Goal: Transaction & Acquisition: Purchase product/service

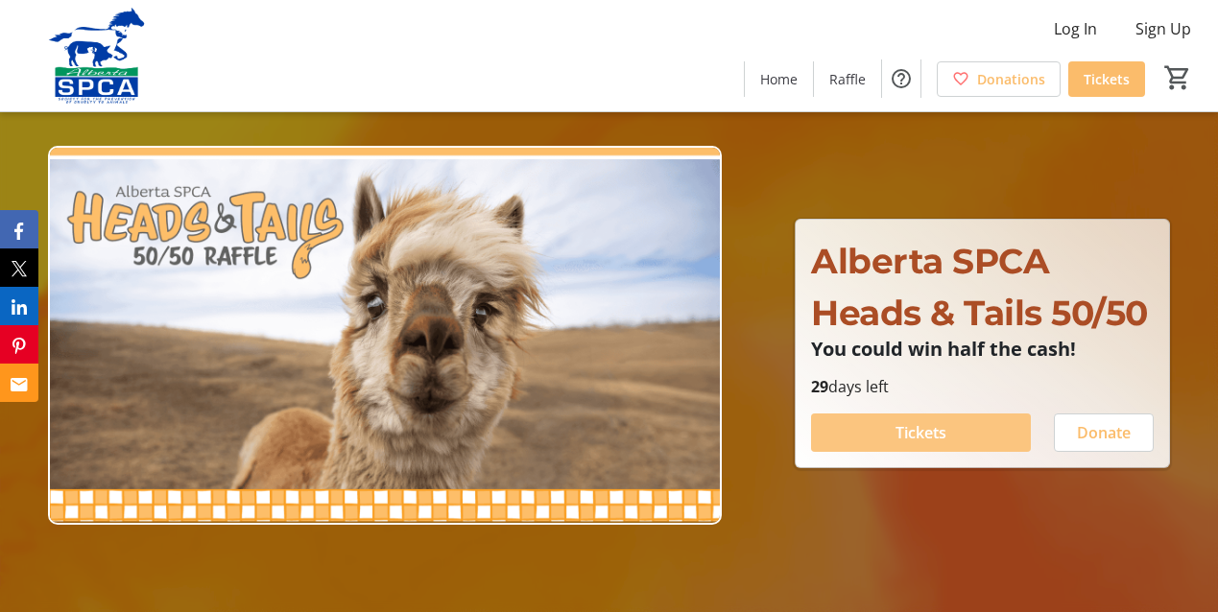
click at [997, 430] on span at bounding box center [921, 433] width 220 height 46
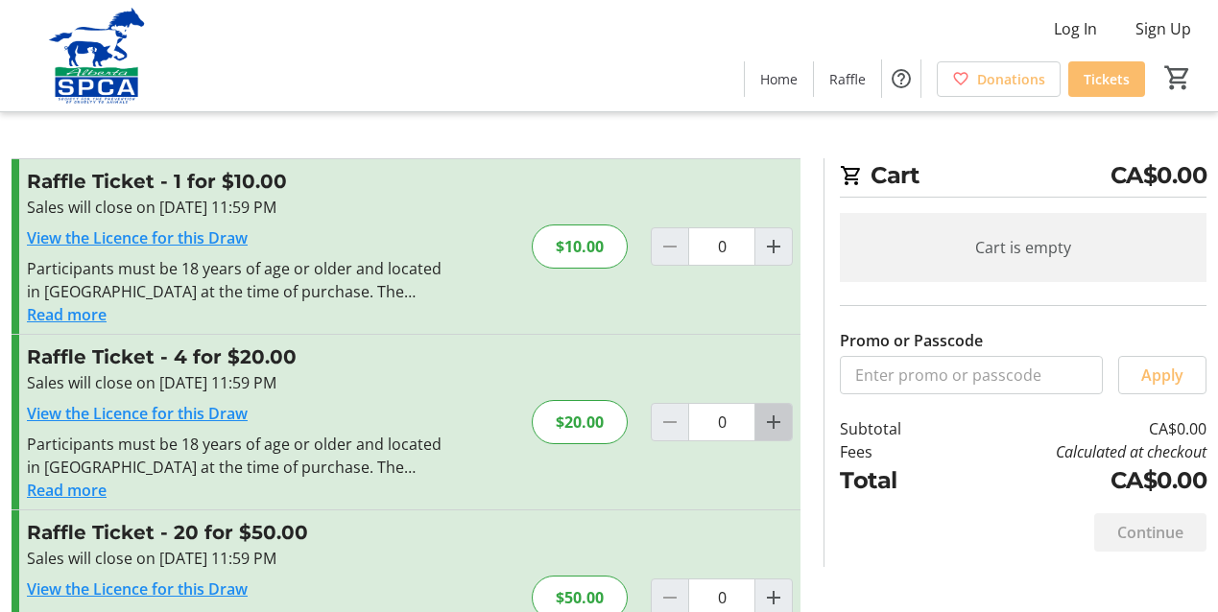
click at [777, 426] on mat-icon "Increment by one" at bounding box center [773, 422] width 23 height 23
type input "1"
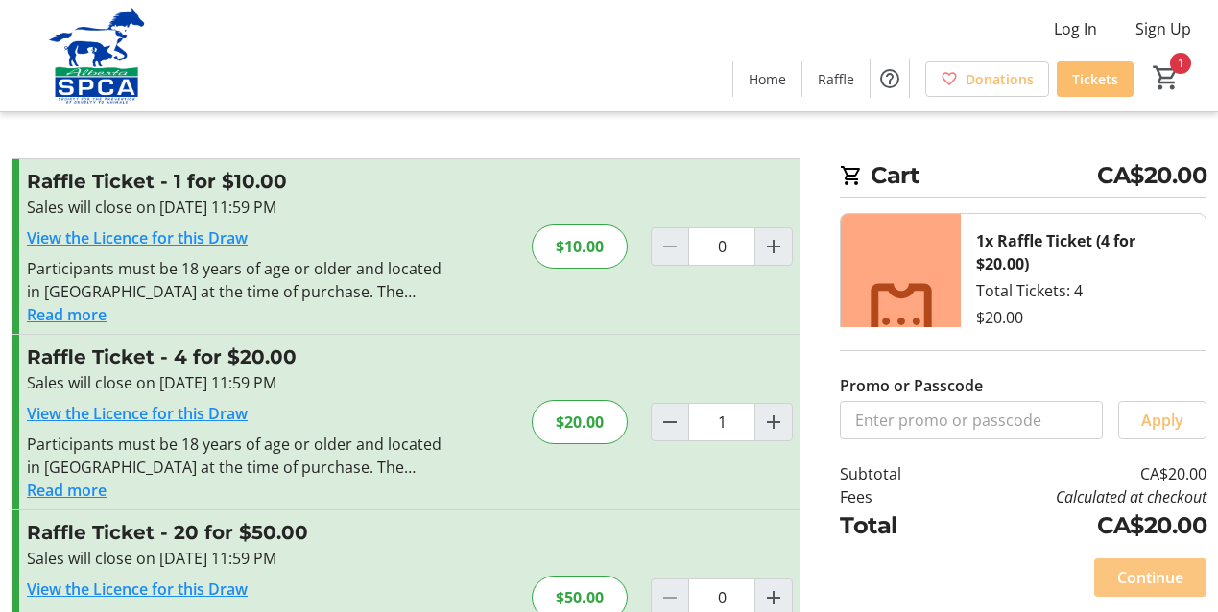
click at [1177, 579] on span "Continue" at bounding box center [1150, 577] width 66 height 23
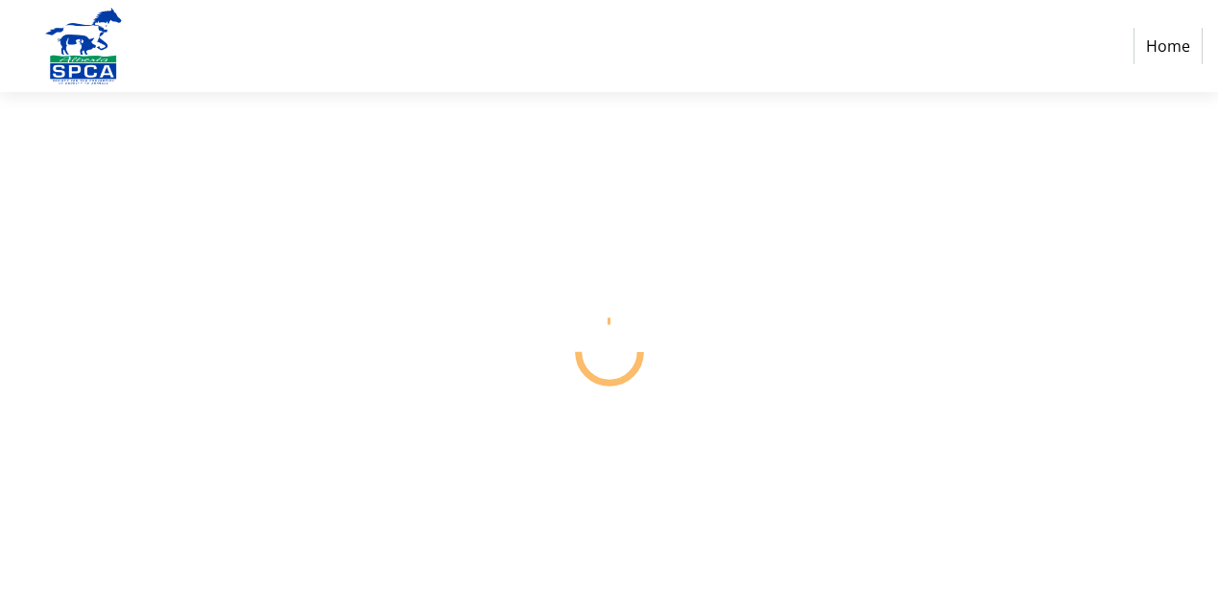
select select "CA"
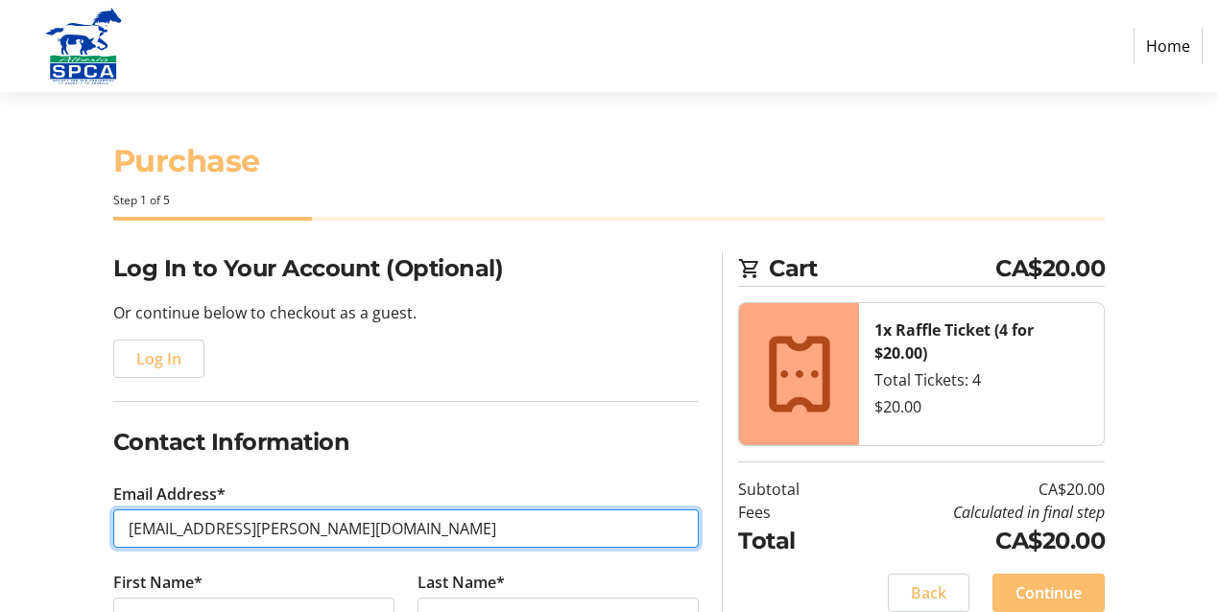
click at [250, 531] on input "[EMAIL_ADDRESS][PERSON_NAME][DOMAIN_NAME]" at bounding box center [406, 529] width 586 height 38
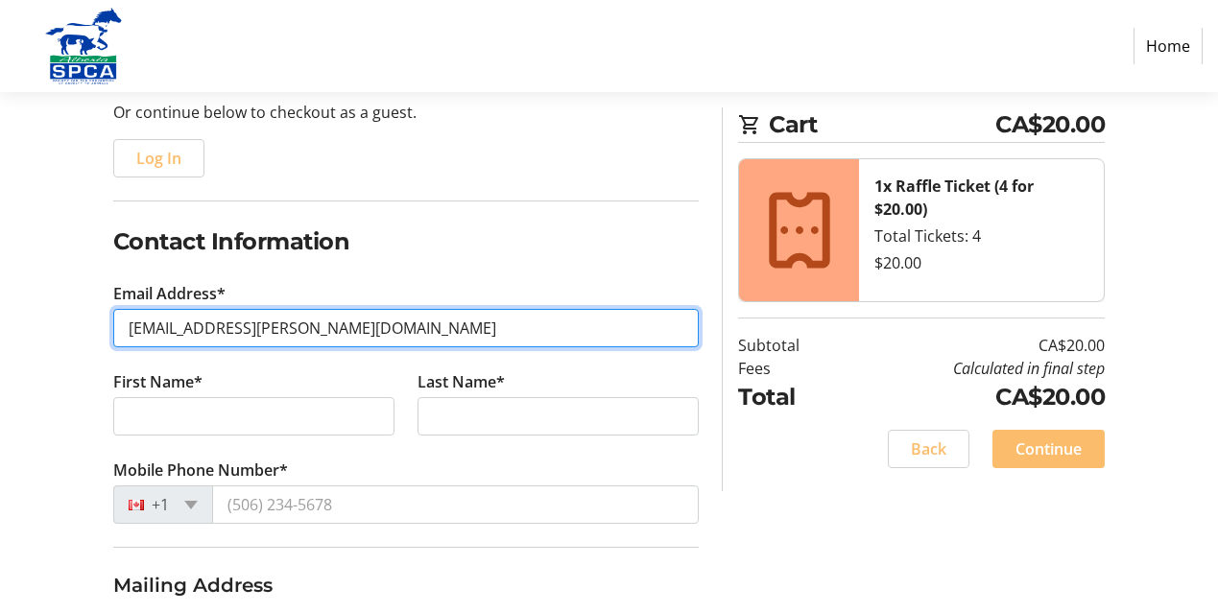
scroll to position [226, 0]
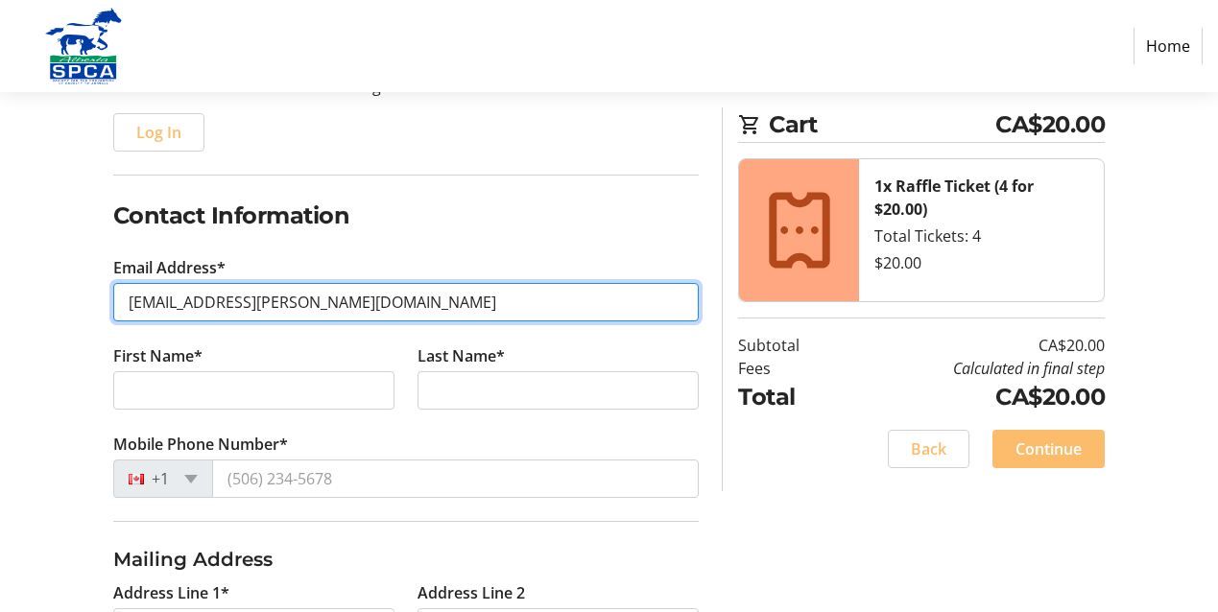
type input "[EMAIL_ADDRESS][PERSON_NAME][DOMAIN_NAME]"
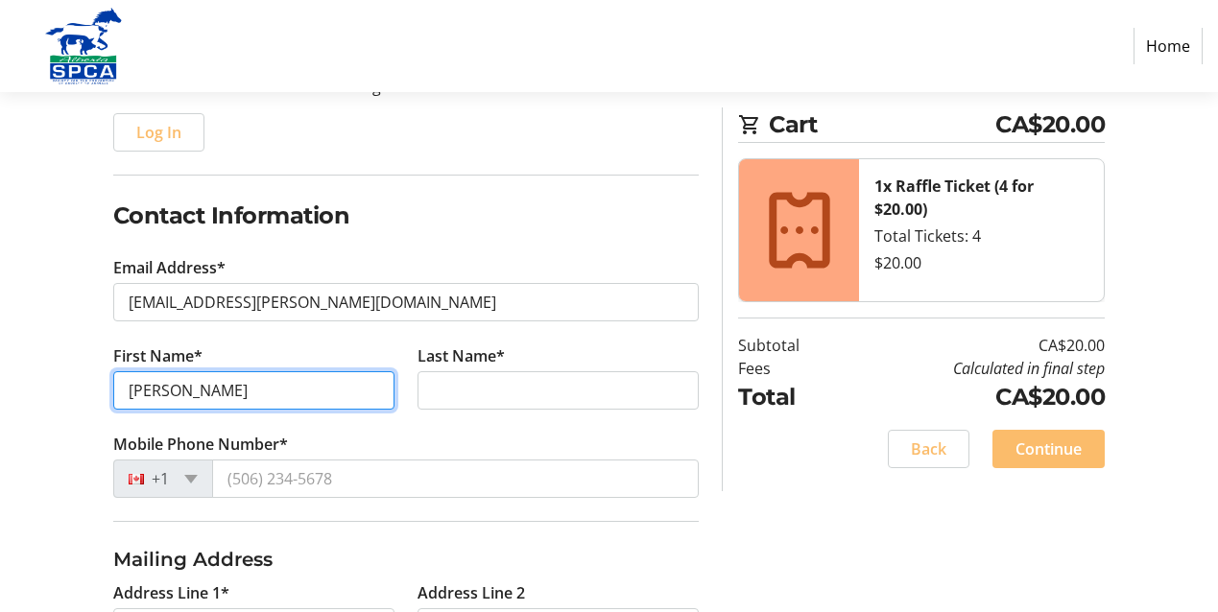
type input "[PERSON_NAME]"
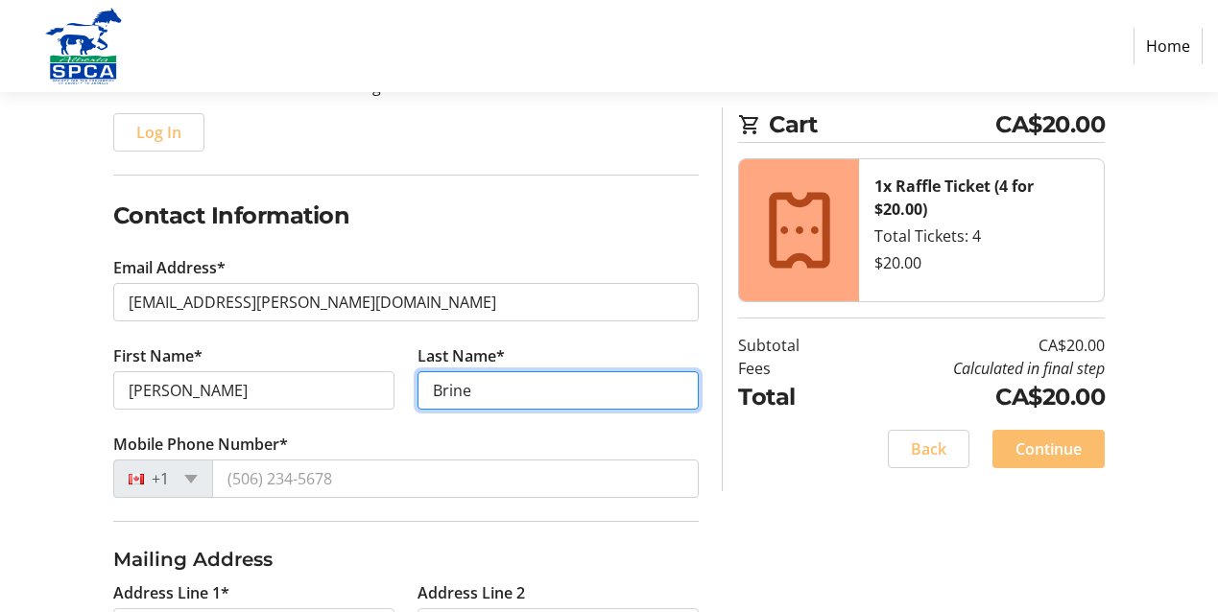
type input "Brine"
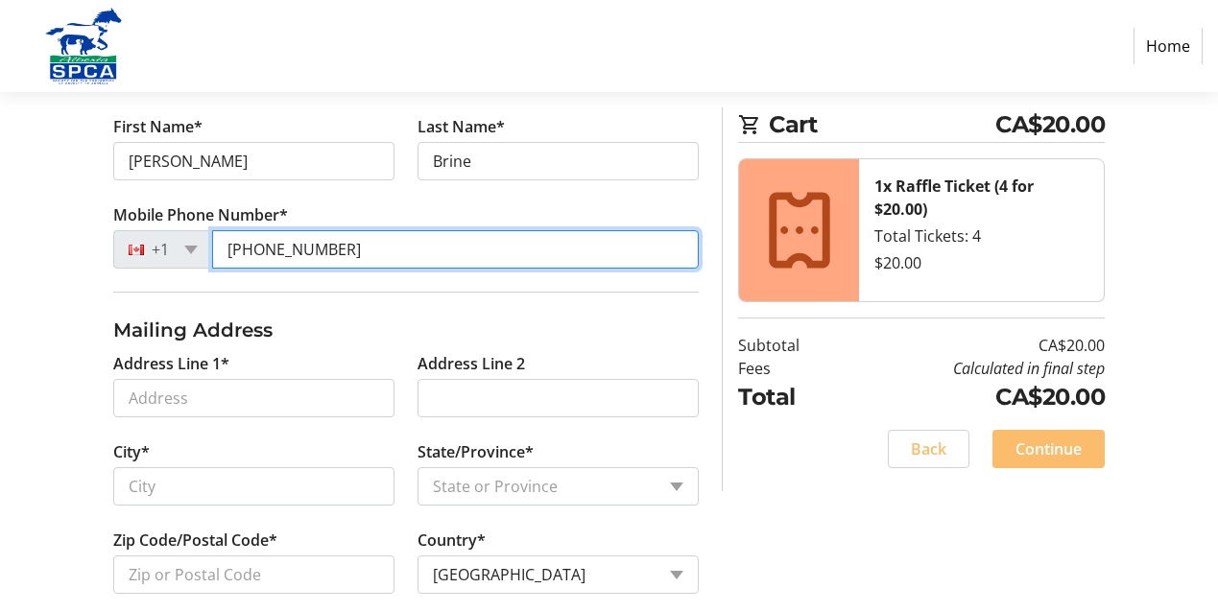
scroll to position [462, 0]
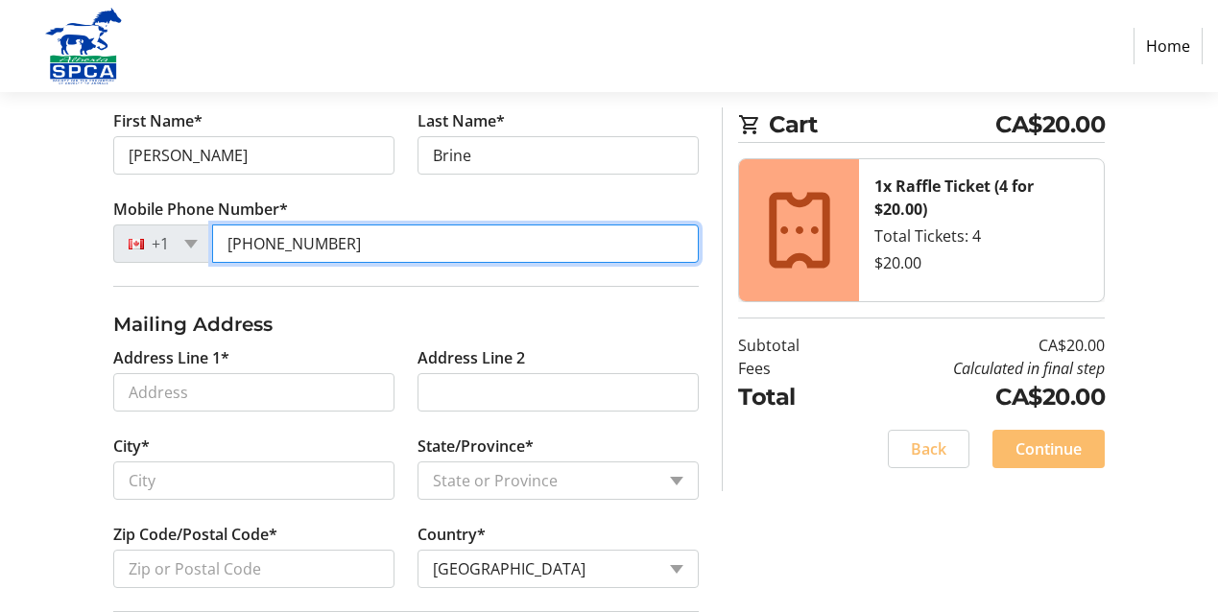
type input "[PHONE_NUMBER]"
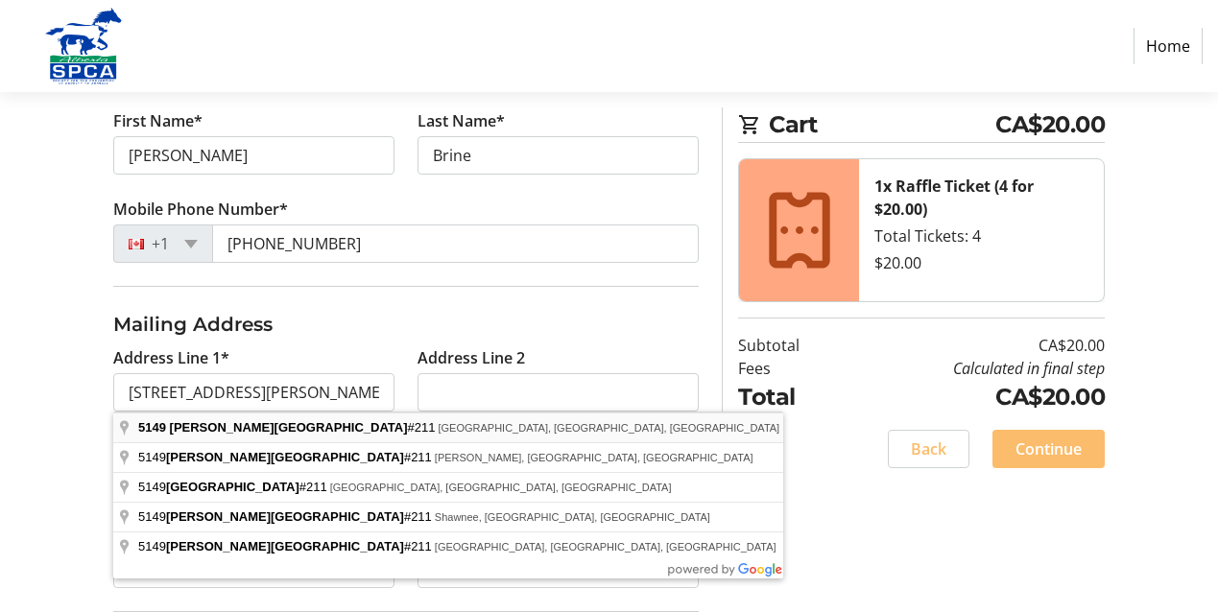
type input "[STREET_ADDRESS][PERSON_NAME]"
type input "[GEOGRAPHIC_DATA]"
select select "AB"
type input "T6R 0R2"
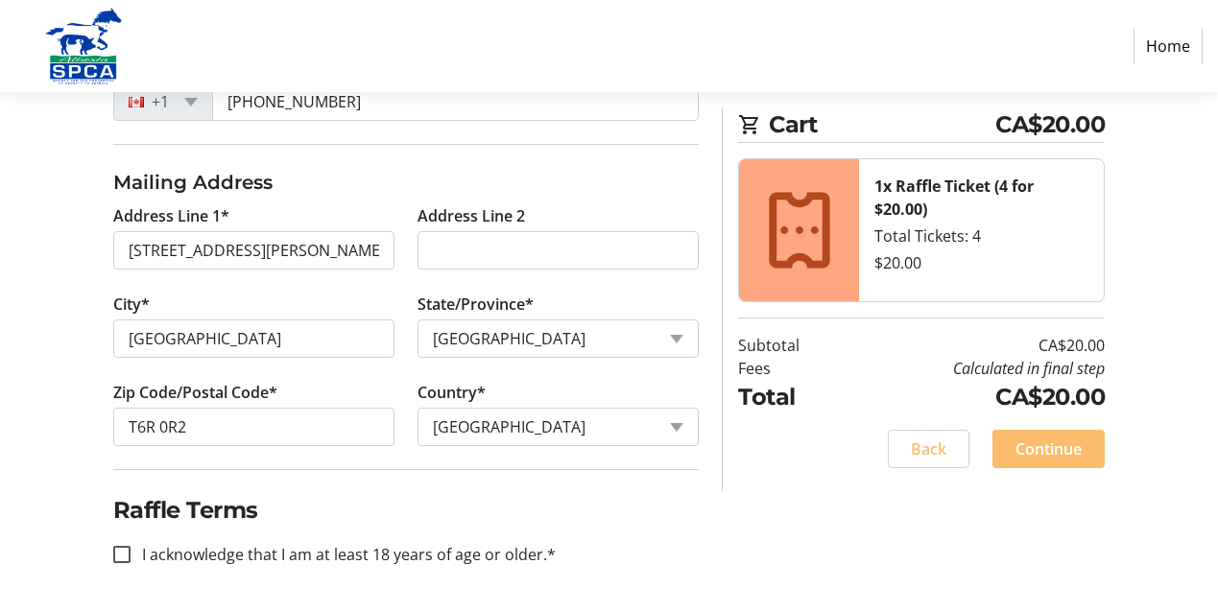
scroll to position [604, 0]
click at [122, 554] on input "I acknowledge that I am at least 18 years of age or older.*" at bounding box center [121, 554] width 17 height 17
checkbox input "true"
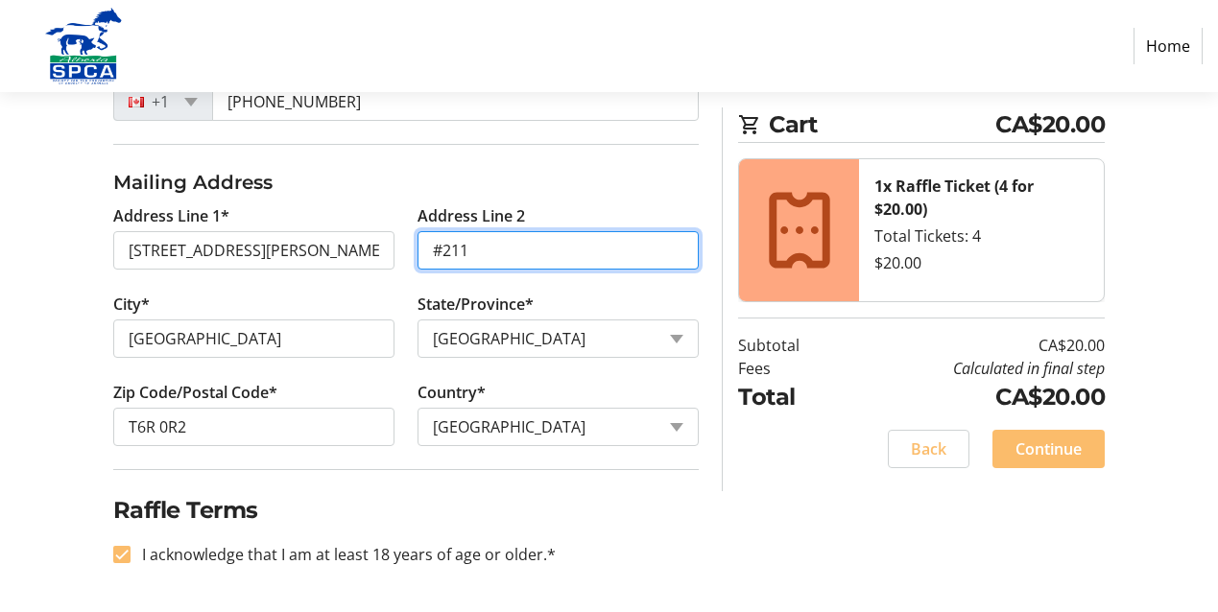
type input "#211"
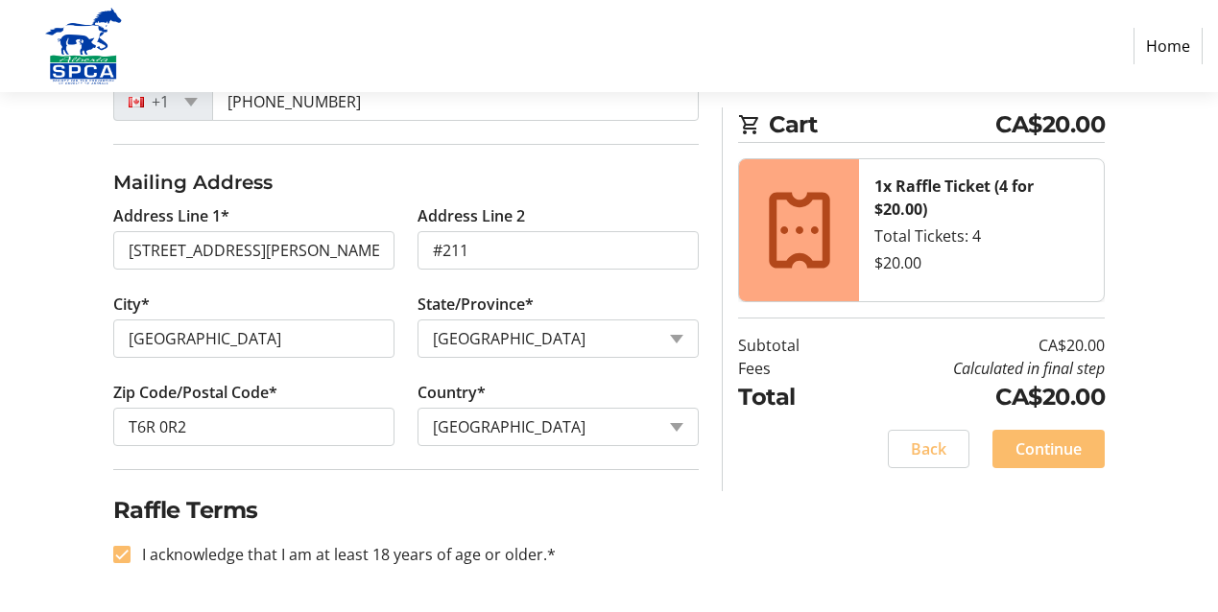
click at [646, 477] on fieldset "Raffle Terms I acknowledge that I am at least 18 years of age or older.*" at bounding box center [406, 529] width 586 height 120
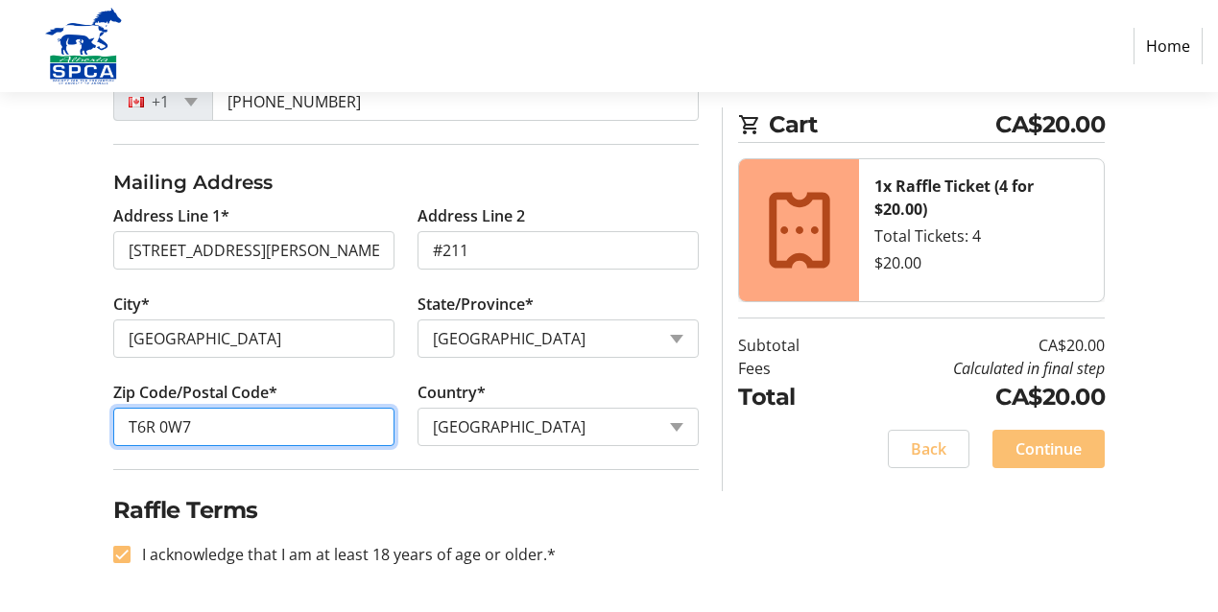
type input "T6R 0W7"
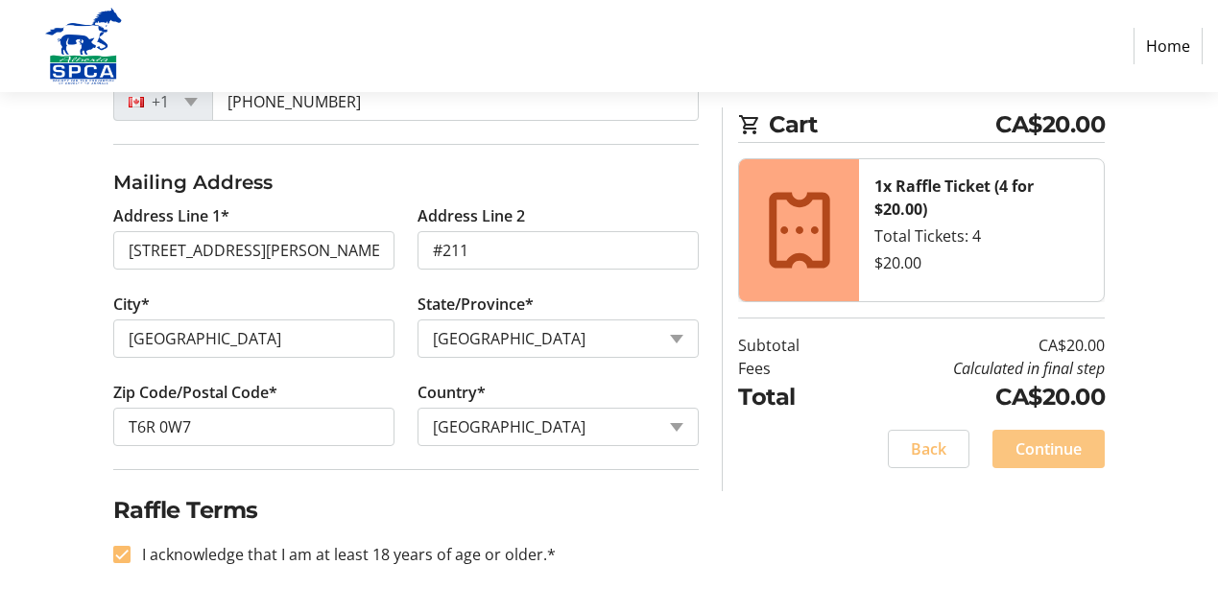
click at [1026, 447] on span "Continue" at bounding box center [1048, 449] width 66 height 23
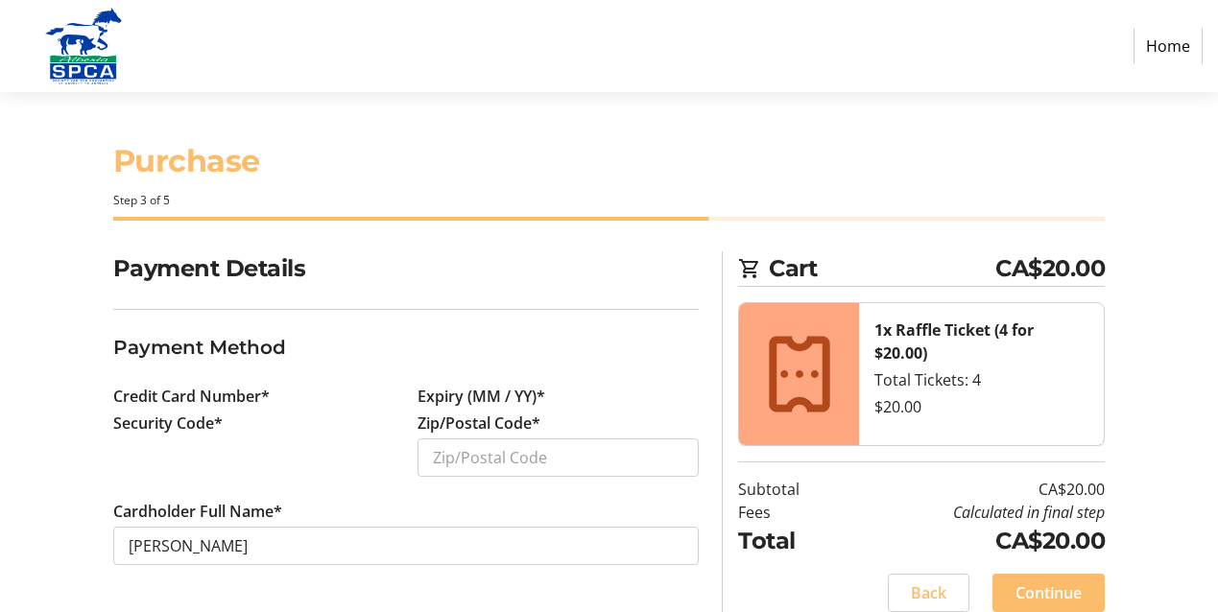
click at [1026, 447] on section "Cart CA$20.00 1x Raffle Ticket (4 for $20.00) Total Tickets: 4 $20.00 Subtotal …" at bounding box center [921, 443] width 367 height 384
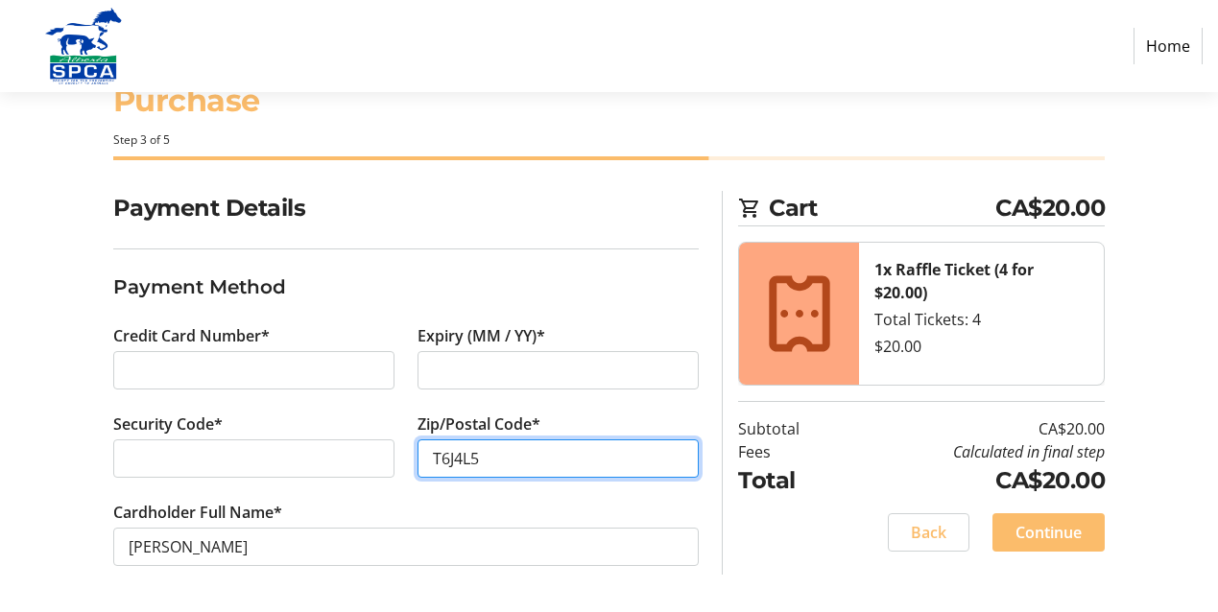
scroll to position [60, 0]
type input "T6J4L5"
click at [1025, 534] on span "Continue" at bounding box center [1048, 532] width 66 height 23
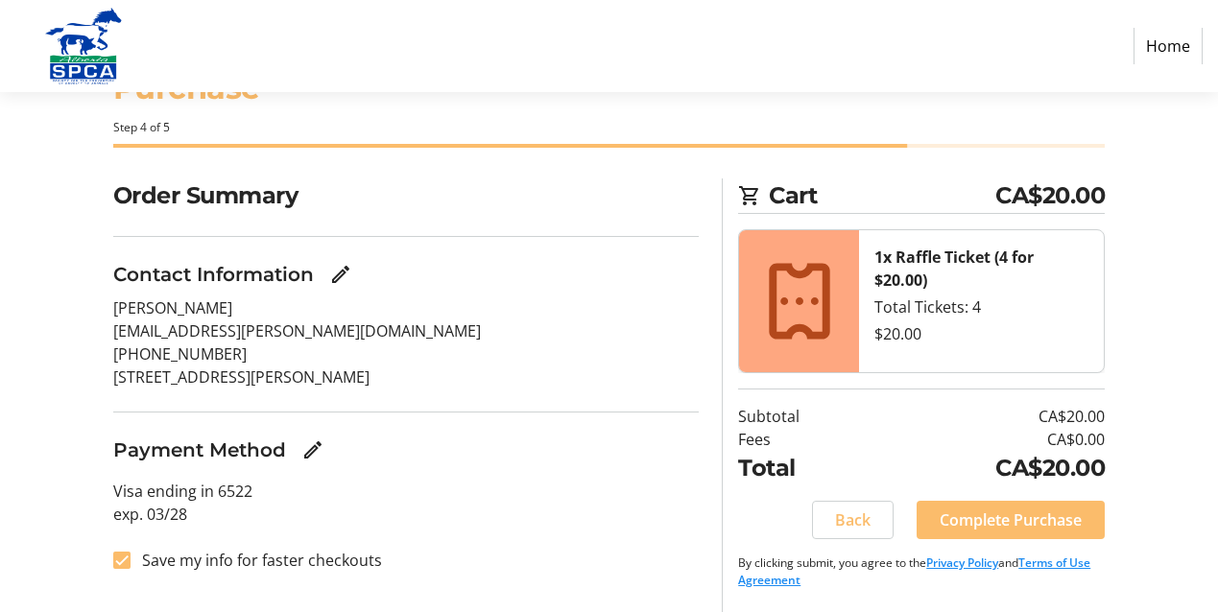
scroll to position [73, 0]
click at [124, 565] on input "Save my info for faster checkouts" at bounding box center [121, 560] width 17 height 17
checkbox input "false"
click at [964, 524] on span "Complete Purchase" at bounding box center [1011, 520] width 142 height 23
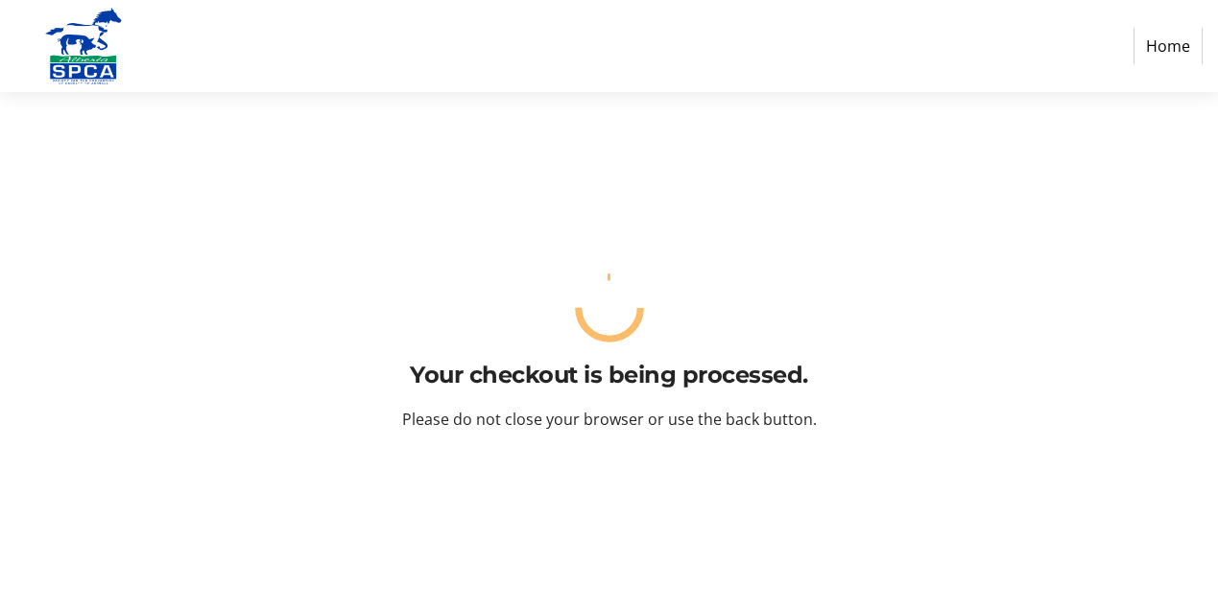
scroll to position [0, 0]
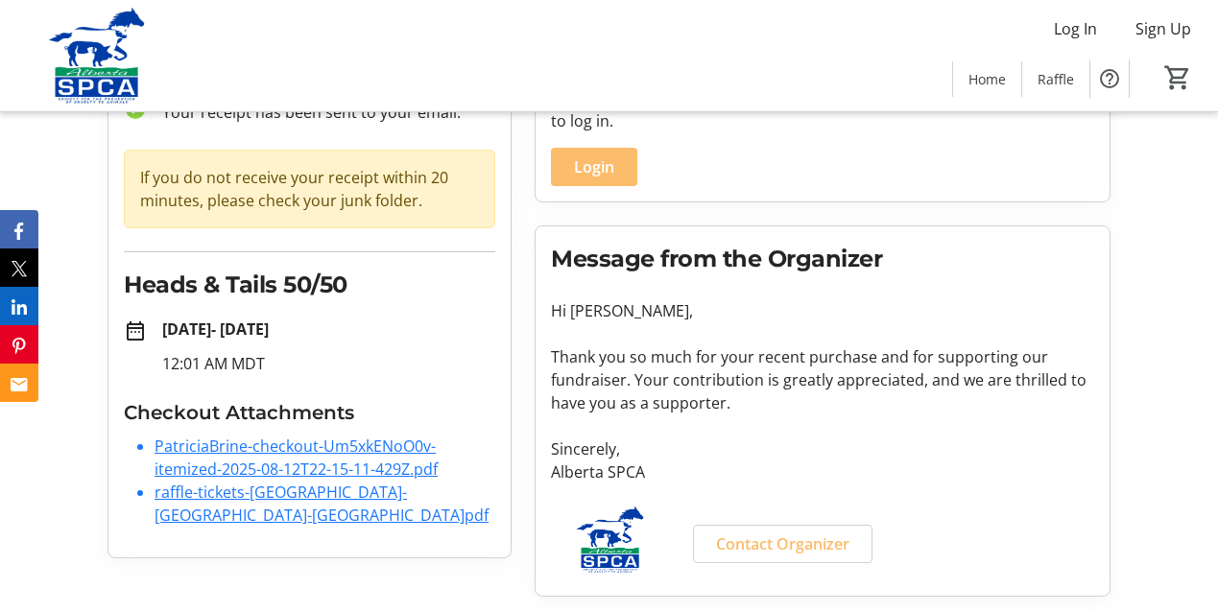
scroll to position [147, 0]
click at [265, 449] on link "PatriciaBrine-checkout-Um5xkENoO0v-itemized-2025-08-12T22-15-11-429Z.pdf" at bounding box center [296, 458] width 283 height 44
